Goal: Navigation & Orientation: Find specific page/section

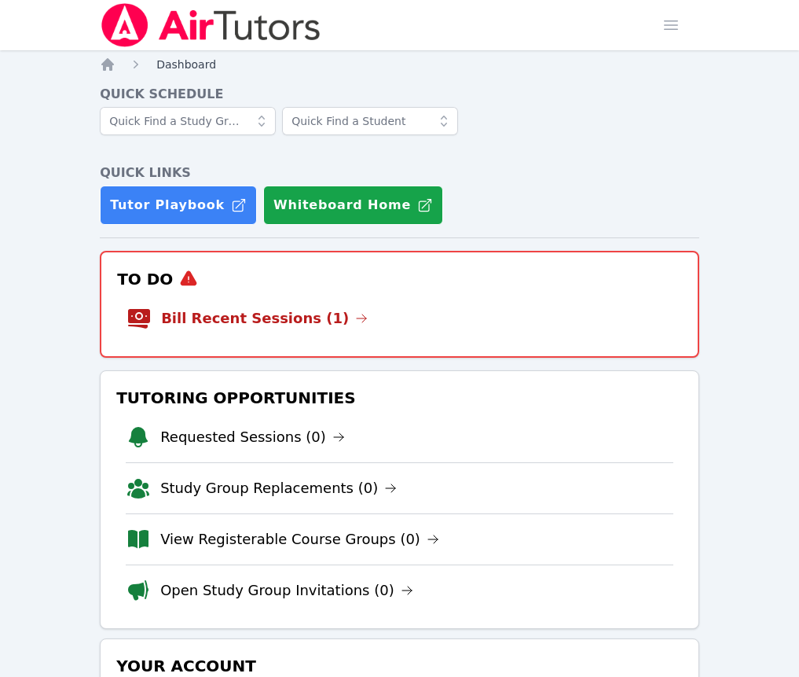
click at [193, 71] on span "Dashboard" at bounding box center [186, 64] width 60 height 13
